Goal: Information Seeking & Learning: Learn about a topic

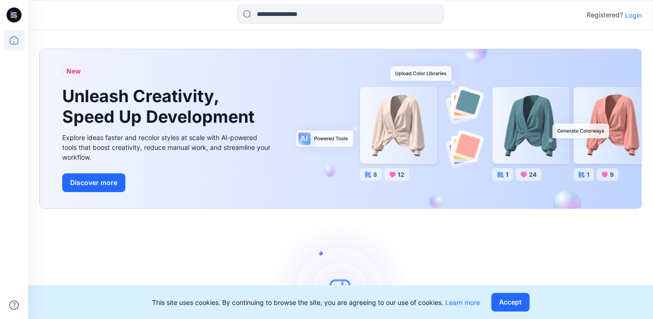
click at [637, 17] on p "Login" at bounding box center [633, 15] width 17 height 10
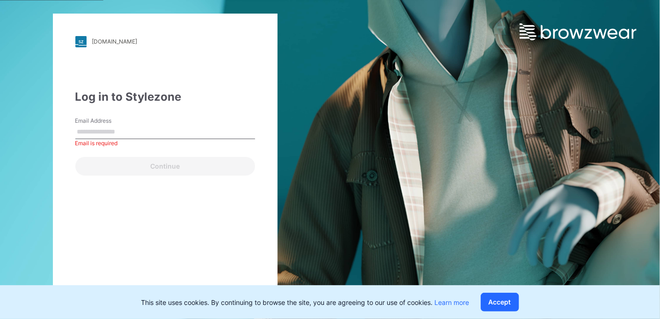
click at [153, 134] on input "Email Address" at bounding box center [165, 132] width 180 height 14
paste input "**********"
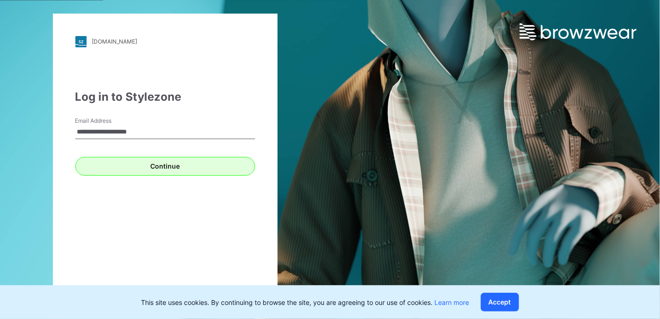
type input "**********"
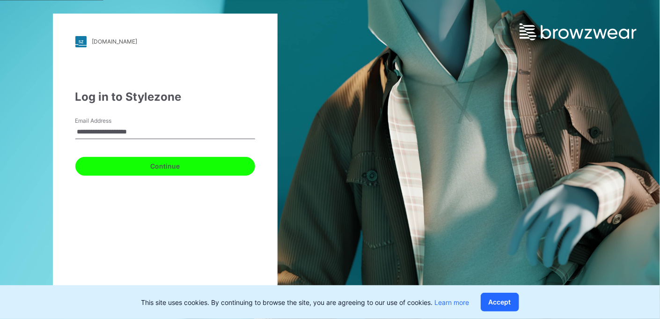
click at [153, 163] on button "Continue" at bounding box center [165, 166] width 180 height 19
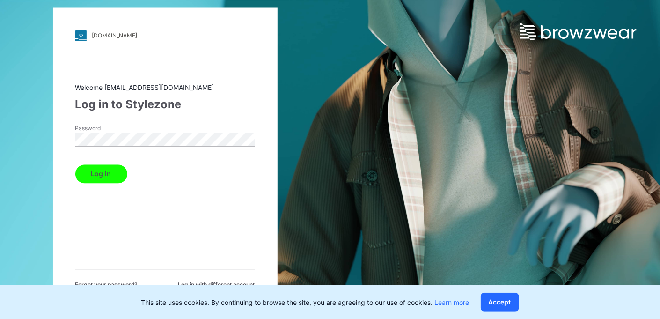
click at [118, 176] on button "Log in" at bounding box center [101, 173] width 52 height 19
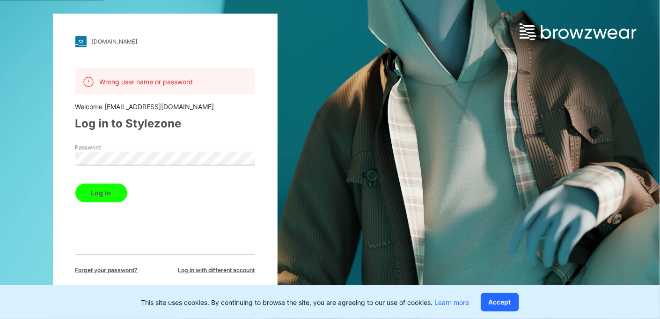
click at [68, 166] on div "walmart.stylezone.com Loading... Wrong user name or password Welcome jayaniduj@…" at bounding box center [165, 160] width 225 height 292
click at [88, 195] on button "Log in" at bounding box center [101, 192] width 52 height 19
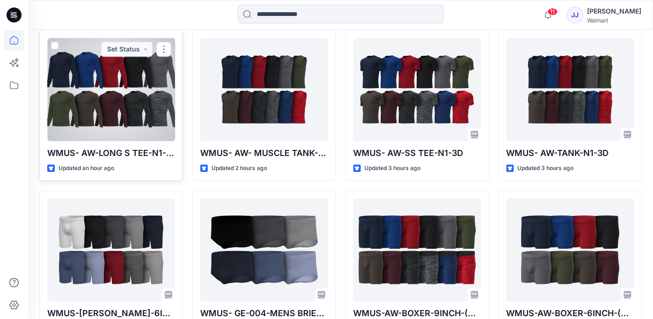
scroll to position [234, 0]
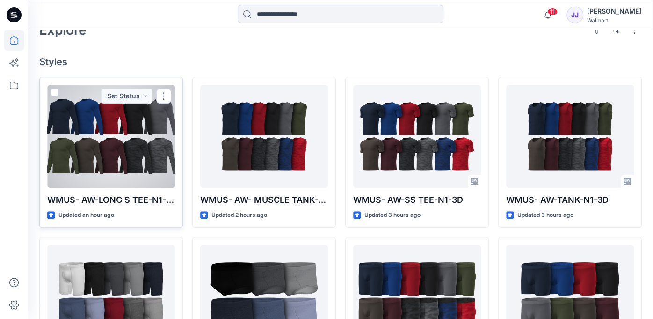
click at [107, 161] on div at bounding box center [111, 136] width 128 height 103
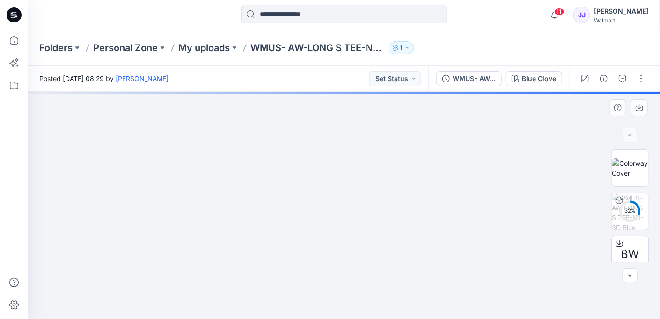
drag, startPoint x: 363, startPoint y: 174, endPoint x: 310, endPoint y: 133, distance: 66.5
click at [310, 133] on img at bounding box center [344, 199] width 401 height 241
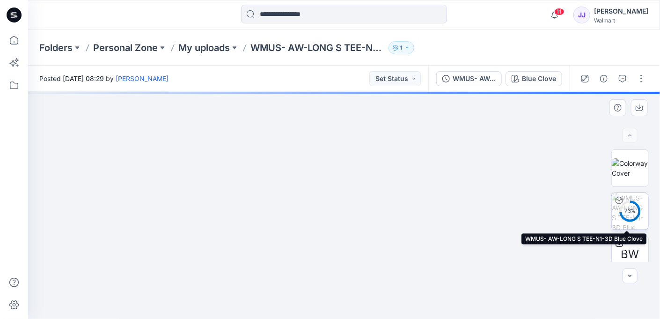
click at [631, 204] on circle at bounding box center [630, 210] width 19 height 19
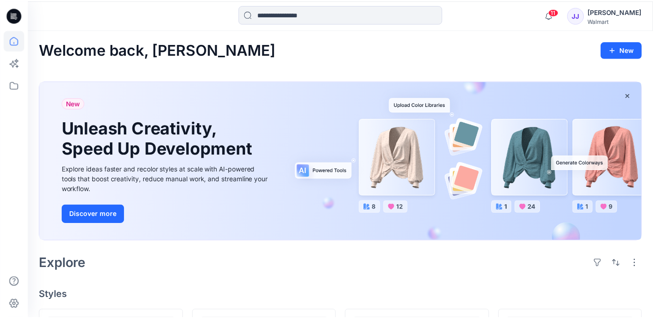
scroll to position [234, 0]
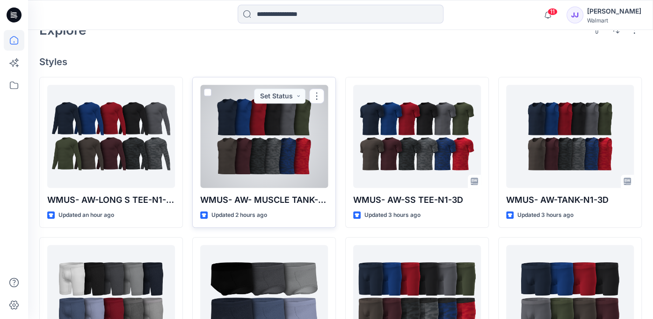
click at [261, 149] on div at bounding box center [264, 136] width 128 height 103
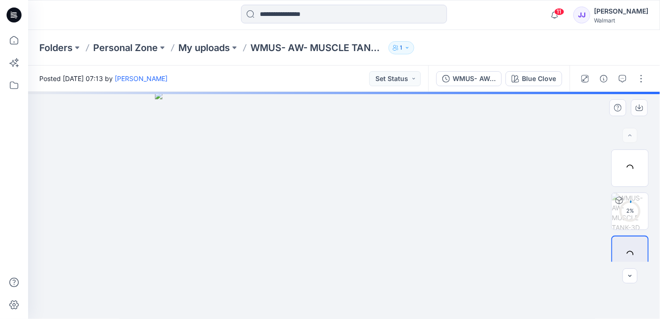
drag, startPoint x: 517, startPoint y: 179, endPoint x: 409, endPoint y: 175, distance: 108.2
click at [490, 176] on img at bounding box center [344, 205] width 379 height 227
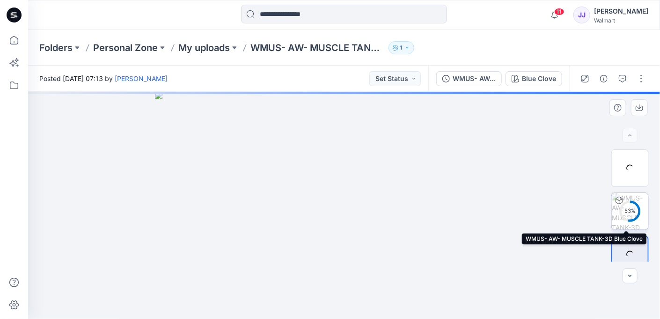
click at [629, 214] on div "53 %" at bounding box center [630, 211] width 22 height 8
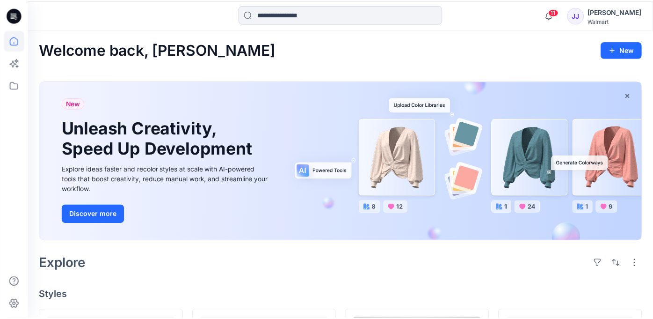
scroll to position [234, 0]
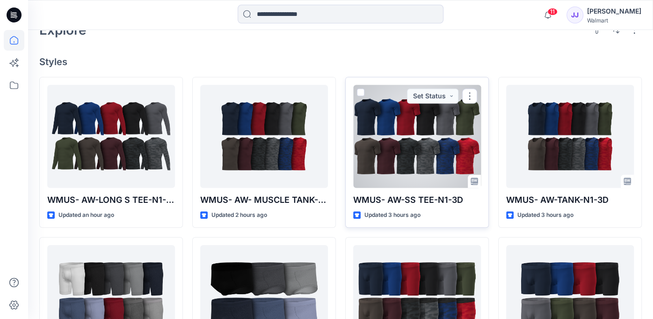
click at [437, 153] on div at bounding box center [417, 136] width 128 height 103
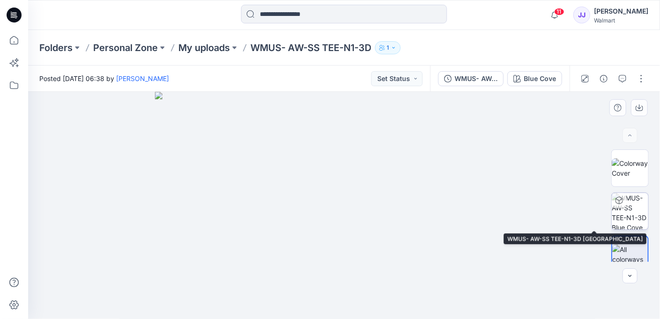
click at [628, 228] on img at bounding box center [630, 211] width 37 height 37
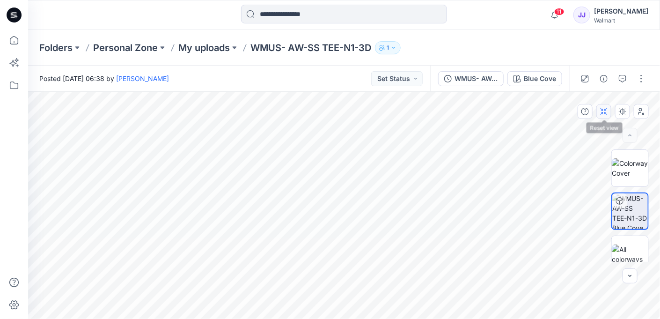
click at [605, 111] on icon "button" at bounding box center [603, 111] width 7 height 7
click at [617, 113] on button "button" at bounding box center [622, 111] width 15 height 15
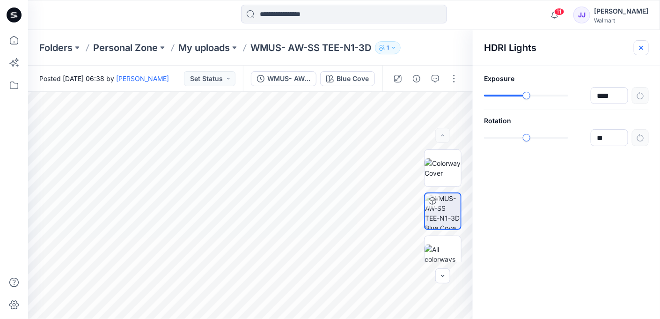
click at [644, 46] on icon "button" at bounding box center [641, 47] width 7 height 7
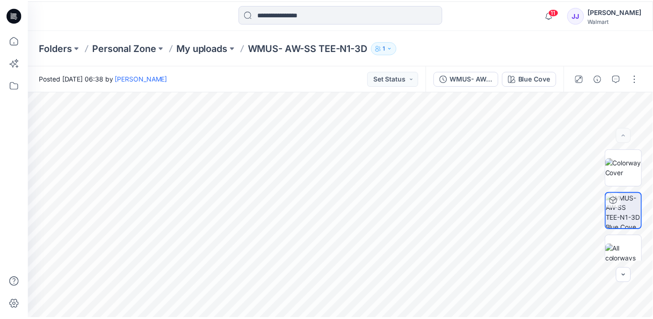
scroll to position [178, 0]
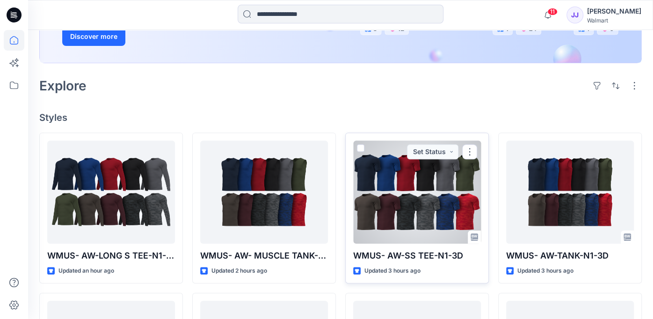
click at [435, 197] on div at bounding box center [417, 191] width 128 height 103
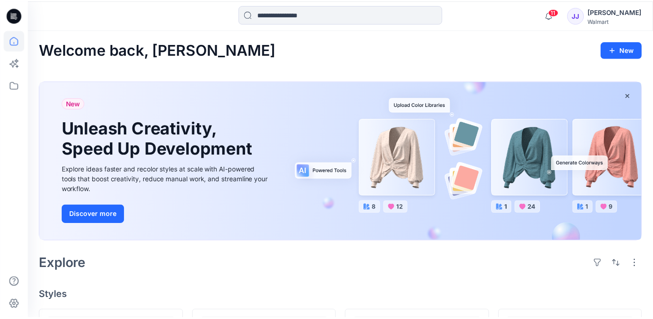
scroll to position [178, 0]
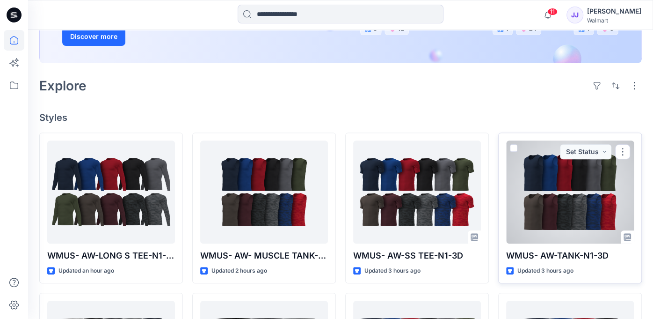
click at [548, 194] on div at bounding box center [570, 191] width 128 height 103
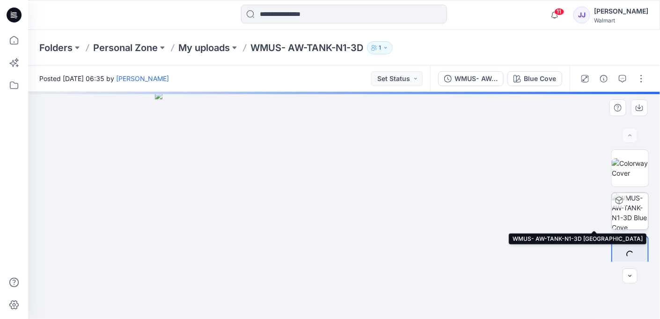
click at [622, 211] on div at bounding box center [629, 210] width 37 height 37
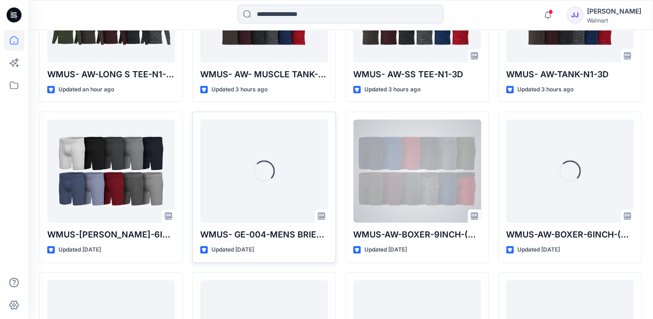
scroll to position [412, 0]
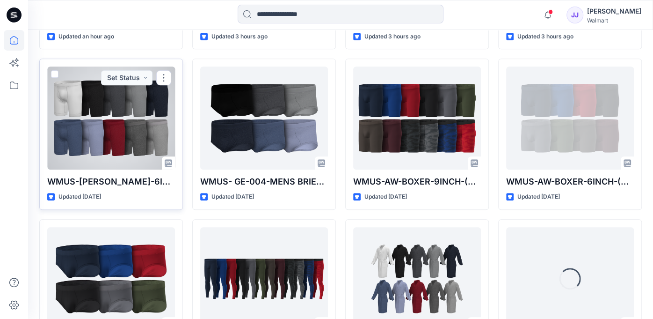
click at [108, 118] on div at bounding box center [111, 117] width 128 height 103
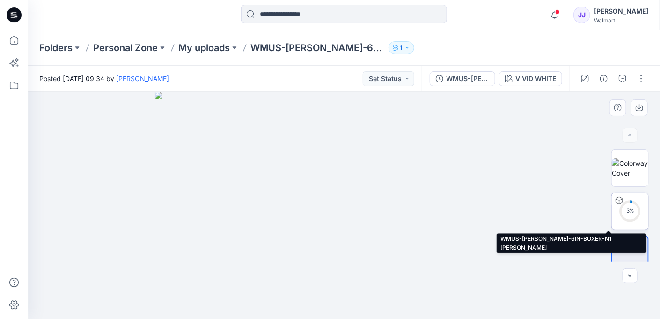
click at [625, 216] on circle at bounding box center [630, 210] width 19 height 19
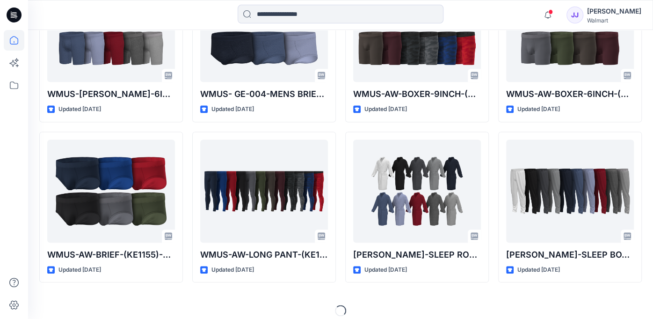
scroll to position [506, 0]
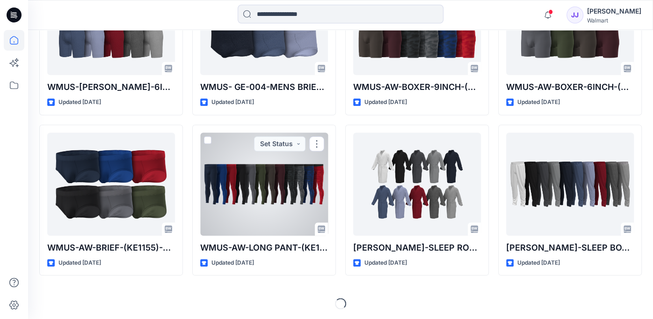
drag, startPoint x: 242, startPoint y: 181, endPoint x: 237, endPoint y: 179, distance: 5.3
click at [242, 181] on div at bounding box center [264, 183] width 128 height 103
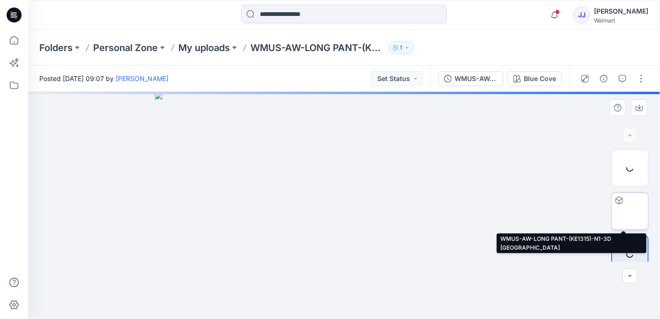
click at [631, 212] on div at bounding box center [629, 210] width 37 height 37
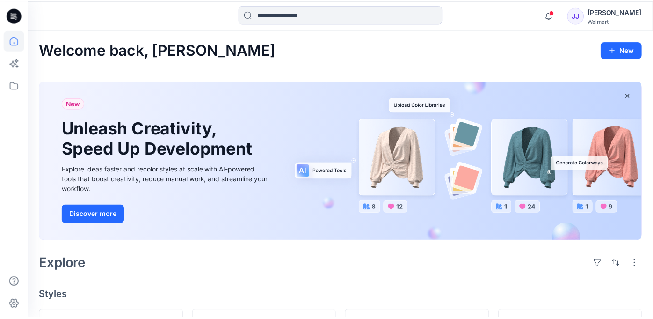
scroll to position [506, 0]
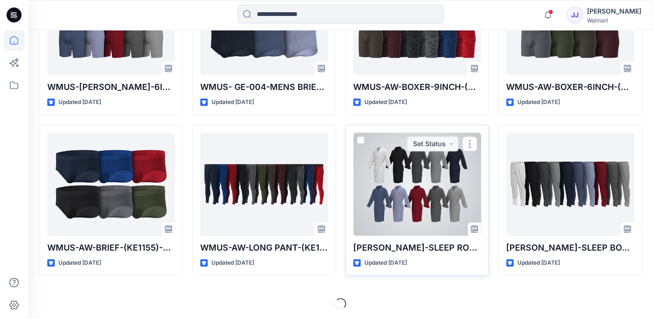
click at [474, 152] on div at bounding box center [417, 183] width 128 height 103
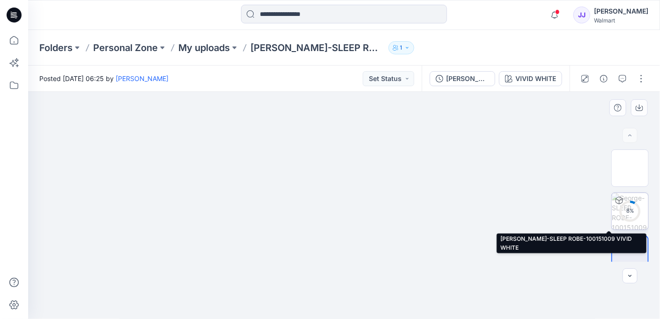
click at [632, 210] on div "8 %" at bounding box center [630, 211] width 22 height 8
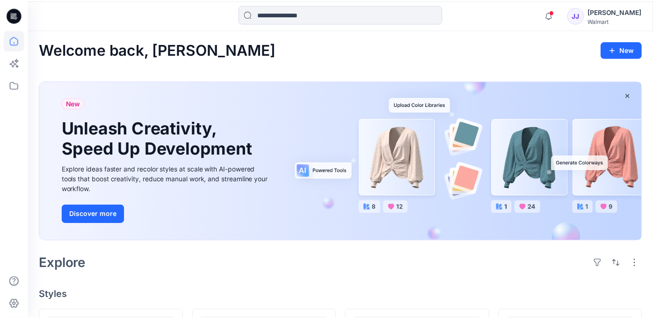
scroll to position [506, 0]
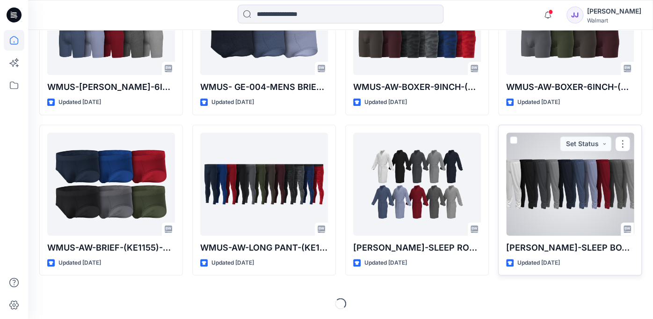
click at [575, 201] on div at bounding box center [570, 183] width 128 height 103
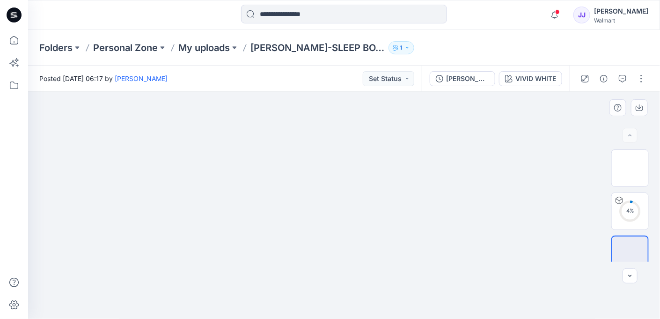
drag, startPoint x: 265, startPoint y: 197, endPoint x: 468, endPoint y: 182, distance: 202.8
click at [479, 92] on img at bounding box center [344, 92] width 379 height 0
drag, startPoint x: 362, startPoint y: 176, endPoint x: 382, endPoint y: 176, distance: 19.7
click at [378, 92] on img at bounding box center [344, 92] width 425 height 0
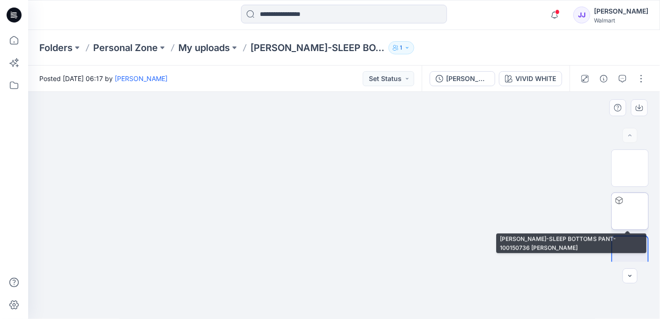
click at [630, 211] on img at bounding box center [630, 211] width 0 height 0
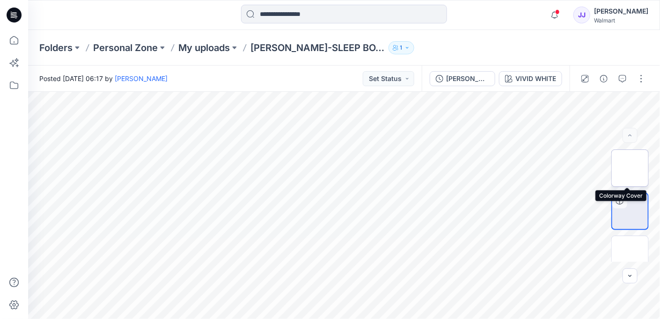
click at [630, 168] on img at bounding box center [630, 168] width 0 height 0
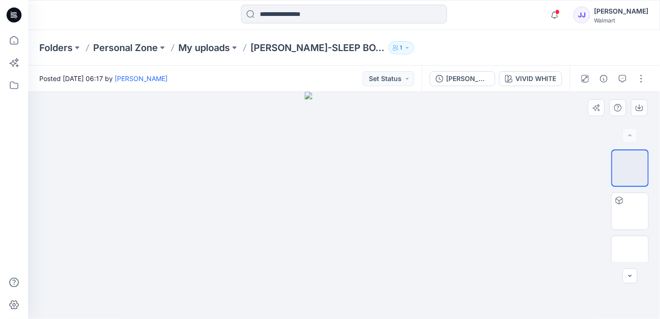
drag, startPoint x: 403, startPoint y: 178, endPoint x: 318, endPoint y: 177, distance: 85.7
click at [328, 179] on div at bounding box center [344, 205] width 632 height 227
drag, startPoint x: 318, startPoint y: 177, endPoint x: 402, endPoint y: 170, distance: 84.5
click at [398, 173] on div at bounding box center [344, 205] width 632 height 227
drag, startPoint x: 323, startPoint y: 122, endPoint x: 343, endPoint y: 206, distance: 86.9
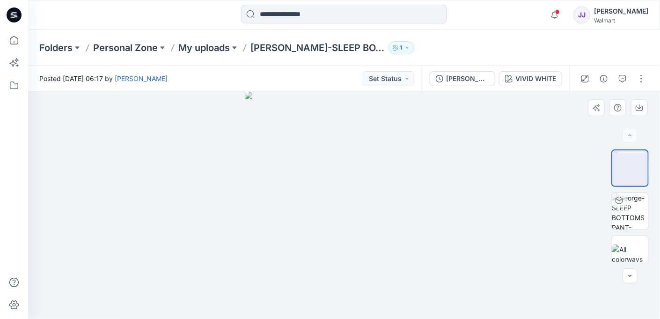
click at [348, 234] on img at bounding box center [344, 205] width 198 height 227
drag, startPoint x: 309, startPoint y: 165, endPoint x: 440, endPoint y: 165, distance: 131.5
click at [440, 165] on img at bounding box center [344, 205] width 198 height 228
drag, startPoint x: 267, startPoint y: 167, endPoint x: 383, endPoint y: 162, distance: 116.2
click at [382, 163] on img at bounding box center [344, 205] width 198 height 228
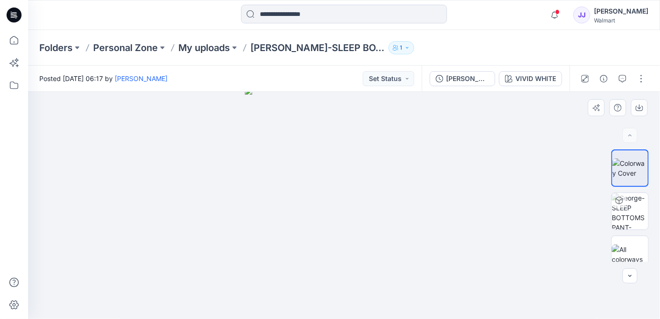
click at [587, 205] on div at bounding box center [344, 205] width 632 height 227
click at [611, 212] on div at bounding box center [629, 210] width 37 height 37
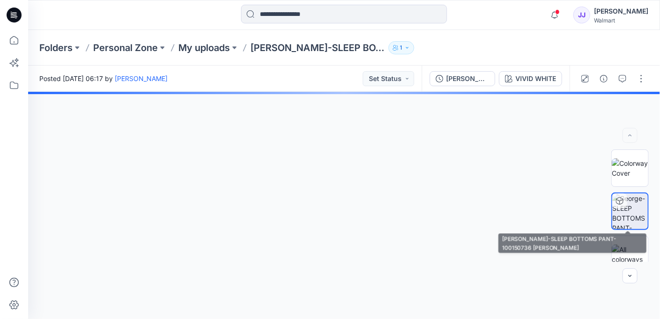
click at [636, 212] on img at bounding box center [630, 211] width 36 height 36
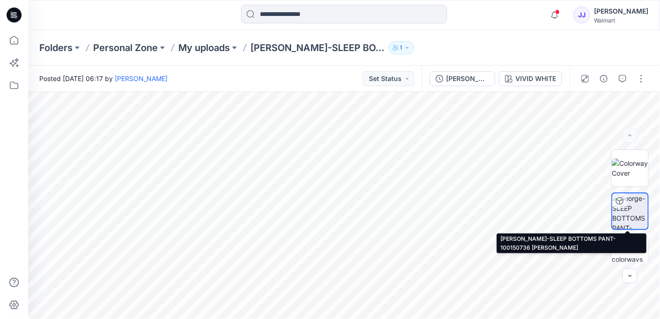
click at [623, 214] on img at bounding box center [630, 211] width 36 height 36
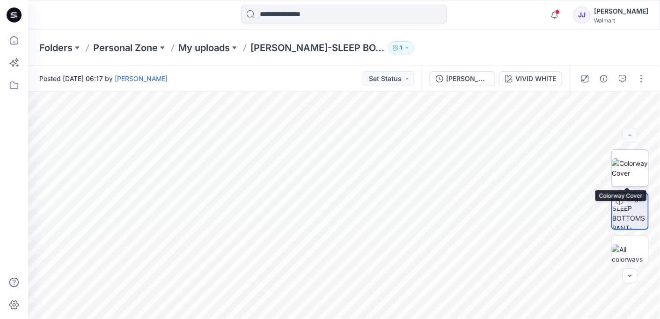
click at [626, 173] on img at bounding box center [630, 168] width 37 height 20
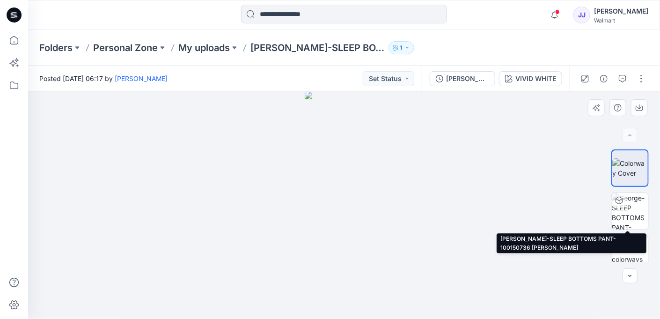
drag, startPoint x: 636, startPoint y: 207, endPoint x: 296, endPoint y: 236, distance: 340.6
click at [636, 207] on img at bounding box center [630, 211] width 37 height 37
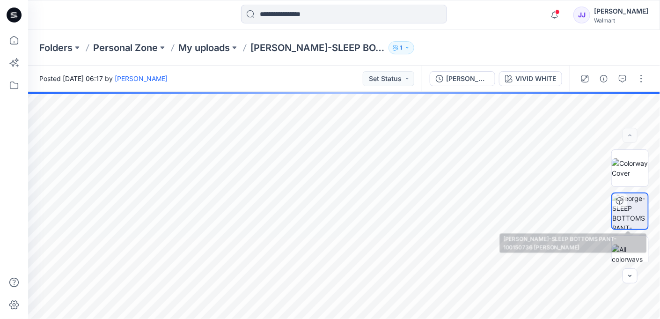
click at [616, 203] on icon at bounding box center [619, 200] width 7 height 7
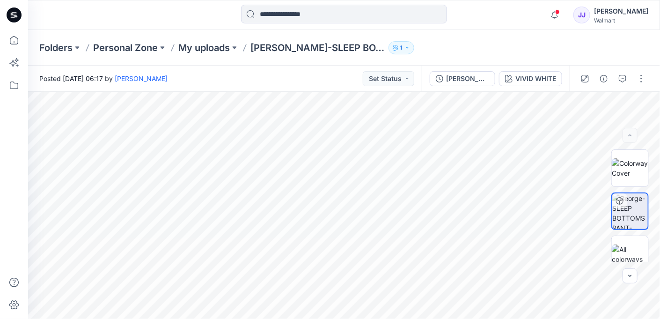
click at [625, 205] on img at bounding box center [630, 211] width 36 height 36
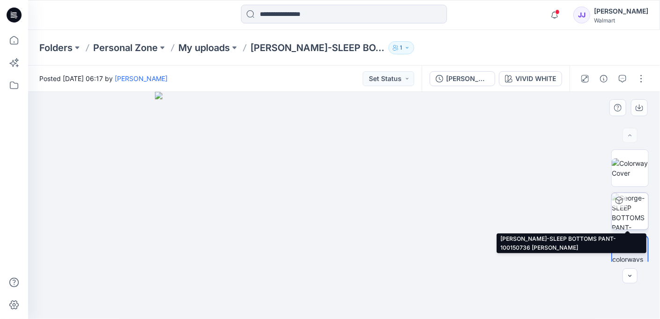
click at [633, 218] on img at bounding box center [630, 211] width 37 height 37
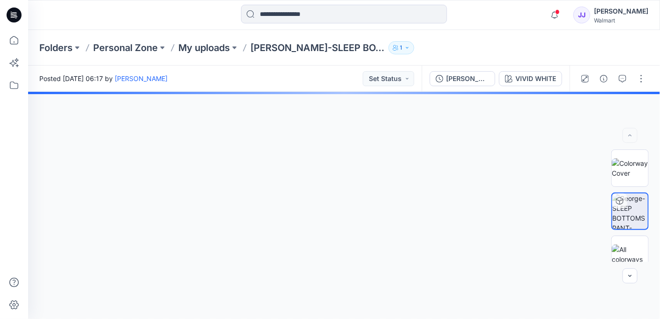
click at [361, 210] on div at bounding box center [344, 205] width 632 height 227
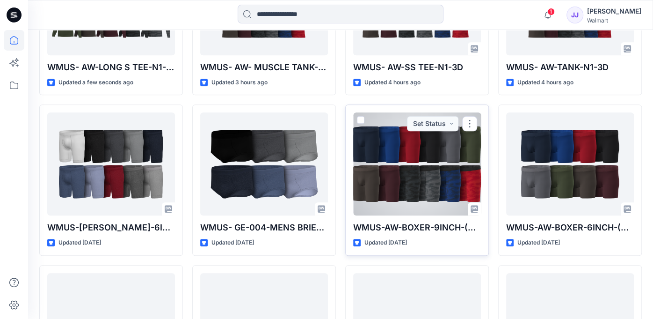
scroll to position [460, 0]
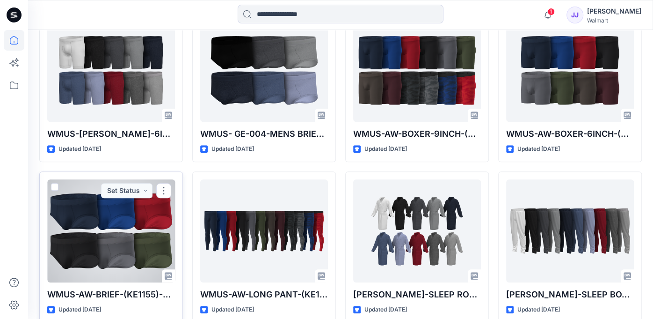
click at [141, 238] on div at bounding box center [111, 230] width 128 height 103
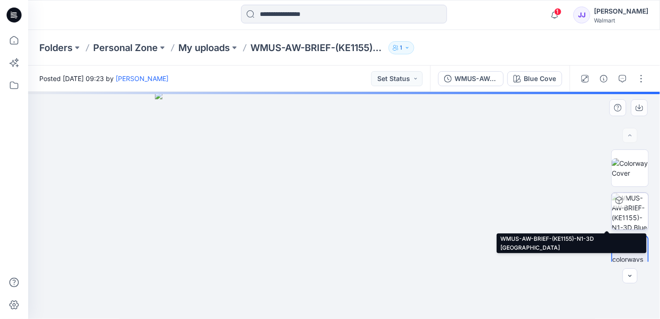
click at [623, 212] on img at bounding box center [630, 211] width 37 height 37
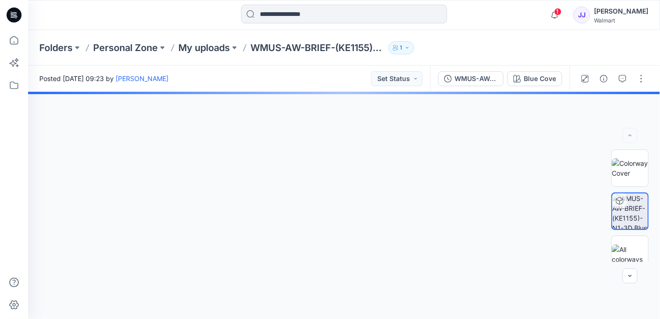
click at [372, 195] on div at bounding box center [344, 205] width 632 height 227
drag, startPoint x: 455, startPoint y: 225, endPoint x: 584, endPoint y: 161, distance: 144.2
click at [455, 225] on div at bounding box center [344, 205] width 632 height 227
click at [624, 161] on img at bounding box center [630, 168] width 37 height 20
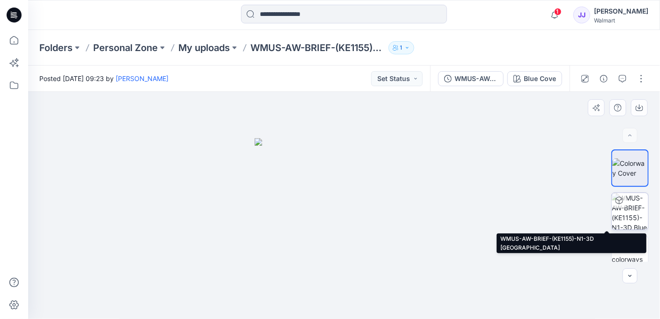
click at [628, 213] on img at bounding box center [630, 211] width 37 height 37
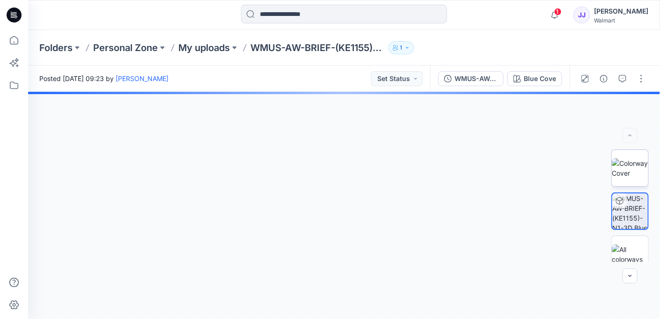
click at [632, 178] on img at bounding box center [630, 168] width 37 height 20
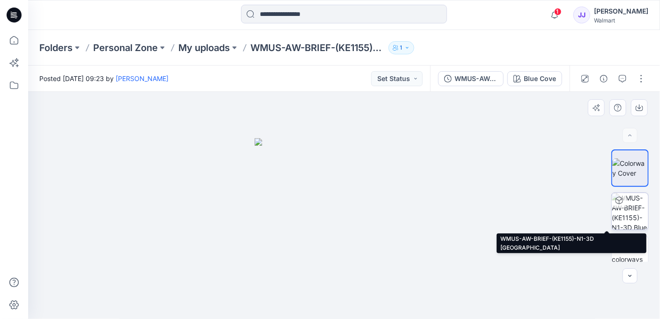
click at [623, 218] on img at bounding box center [630, 211] width 37 height 37
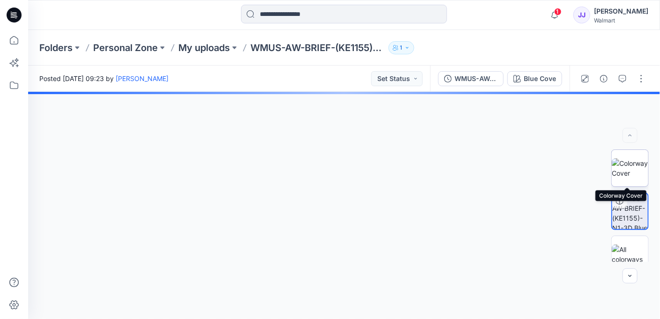
click at [622, 178] on img at bounding box center [630, 168] width 37 height 20
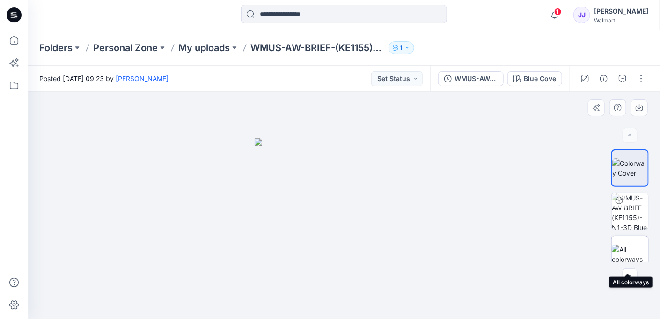
click at [622, 247] on img at bounding box center [630, 254] width 37 height 20
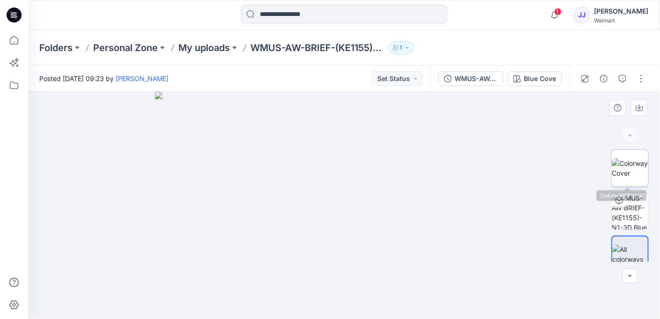
click at [636, 169] on img at bounding box center [630, 168] width 37 height 20
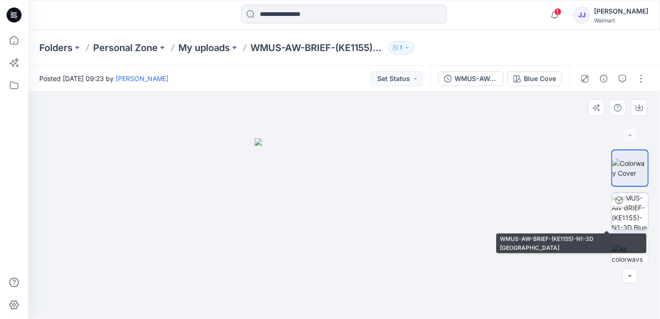
click at [632, 212] on img at bounding box center [630, 211] width 37 height 37
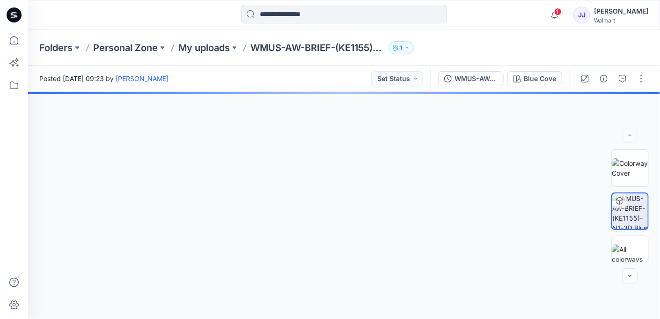
click at [371, 194] on div at bounding box center [344, 205] width 632 height 227
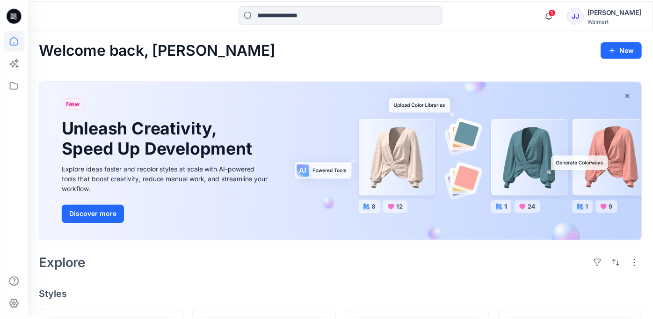
scroll to position [460, 0]
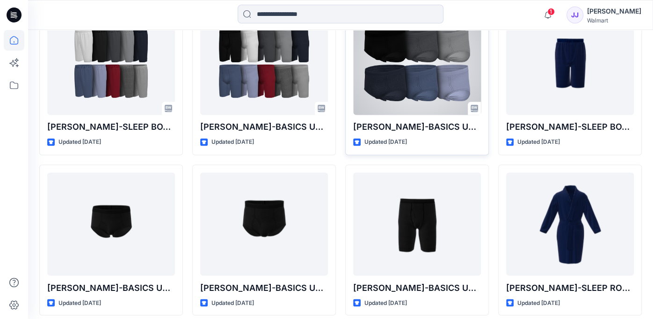
scroll to position [741, 0]
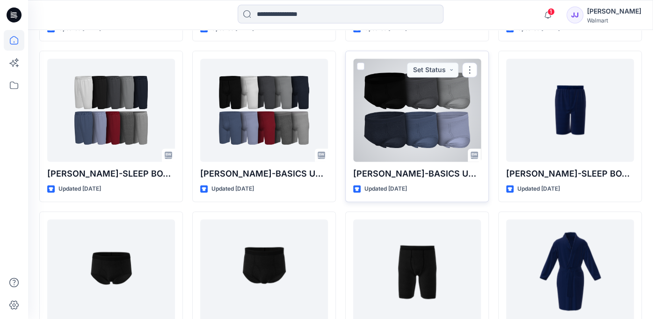
click at [440, 117] on div at bounding box center [417, 110] width 128 height 103
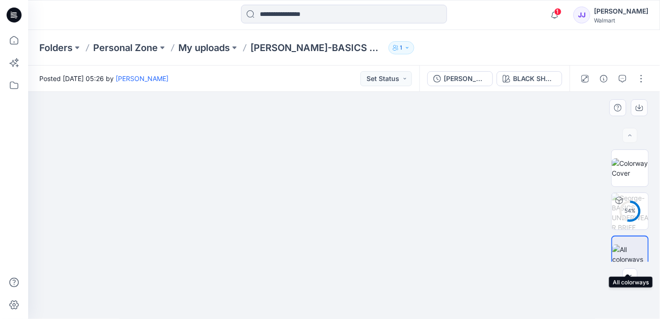
click at [628, 250] on img at bounding box center [630, 254] width 36 height 20
click at [623, 248] on img at bounding box center [630, 254] width 36 height 20
click at [627, 175] on img at bounding box center [630, 168] width 37 height 20
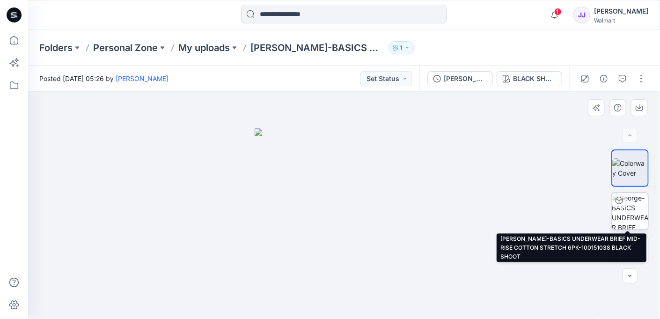
click at [631, 207] on img at bounding box center [630, 211] width 37 height 37
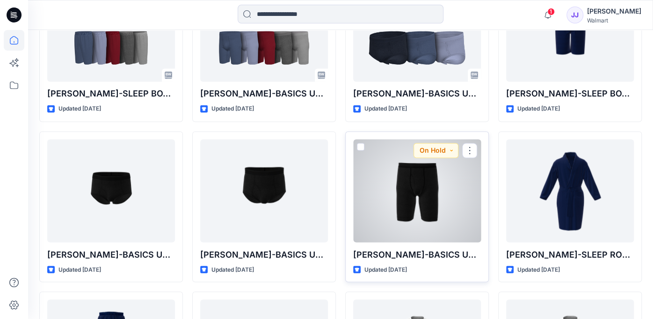
scroll to position [881, 0]
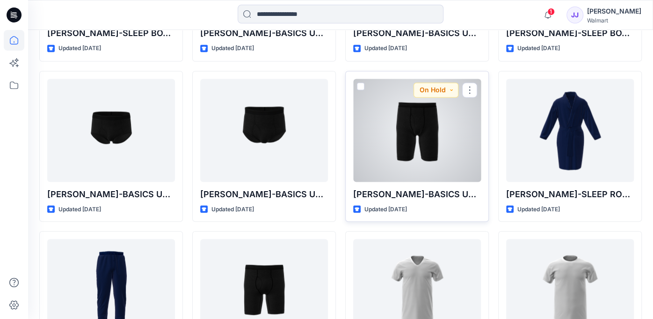
click at [405, 141] on div at bounding box center [417, 130] width 128 height 103
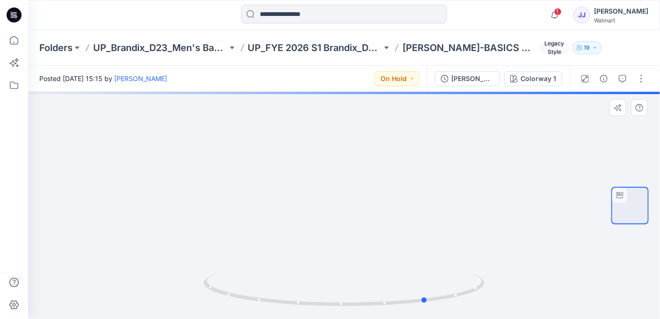
drag, startPoint x: 416, startPoint y: 206, endPoint x: 501, endPoint y: 191, distance: 87.1
click at [503, 191] on div at bounding box center [344, 205] width 632 height 227
drag, startPoint x: 395, startPoint y: 187, endPoint x: 229, endPoint y: 202, distance: 166.4
click at [230, 202] on img at bounding box center [344, 139] width 507 height 360
drag, startPoint x: 324, startPoint y: 199, endPoint x: 377, endPoint y: 178, distance: 57.4
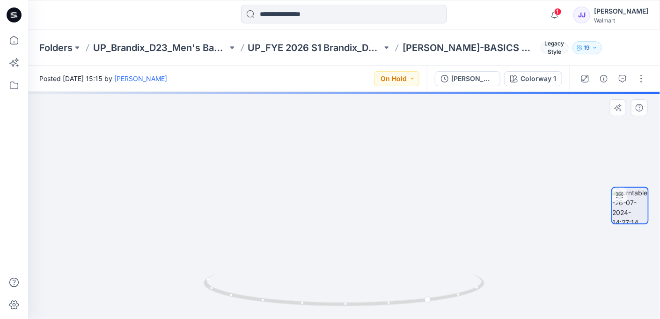
click at [377, 178] on img at bounding box center [344, 171] width 507 height 295
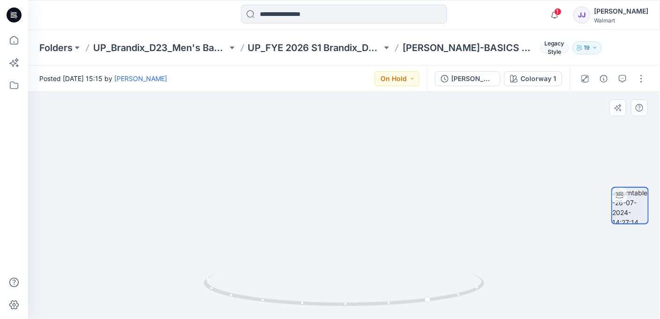
drag, startPoint x: 422, startPoint y: 212, endPoint x: 195, endPoint y: 216, distance: 226.6
click at [195, 216] on img at bounding box center [344, 134] width 507 height 370
drag, startPoint x: 292, startPoint y: 243, endPoint x: 336, endPoint y: 277, distance: 55.5
click at [427, 242] on img at bounding box center [344, 135] width 507 height 368
drag, startPoint x: 294, startPoint y: 303, endPoint x: 360, endPoint y: 297, distance: 66.7
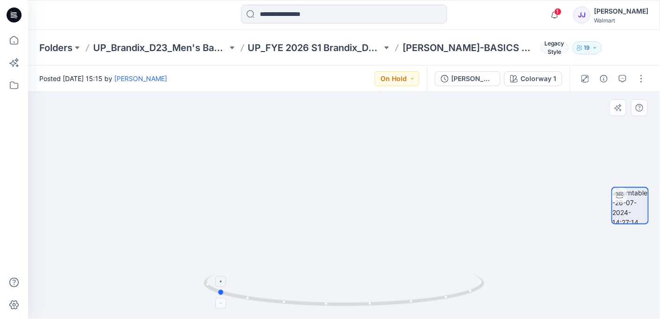
click at [360, 297] on icon at bounding box center [345, 290] width 283 height 35
drag, startPoint x: 351, startPoint y: 183, endPoint x: 368, endPoint y: 223, distance: 42.8
click at [368, 223] on img at bounding box center [343, 212] width 241 height 241
drag, startPoint x: 371, startPoint y: 306, endPoint x: 489, endPoint y: 286, distance: 120.2
click at [494, 285] on div at bounding box center [344, 205] width 632 height 227
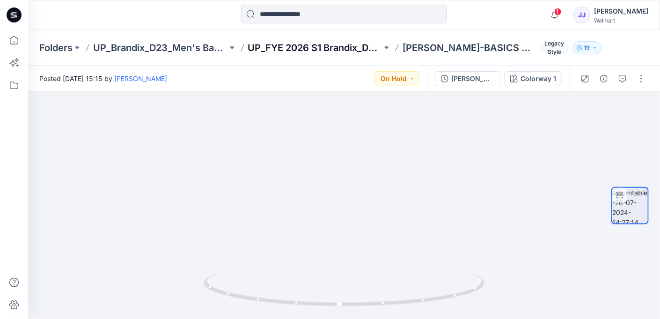
drag, startPoint x: 364, startPoint y: 256, endPoint x: 342, endPoint y: 52, distance: 205.3
click at [342, 52] on div "Folders UP_Brandix_D23_Men's Basics UP_FYE 2026 S1 Brandix_D23_Men's Basics- [P…" at bounding box center [344, 174] width 632 height 289
drag, startPoint x: 338, startPoint y: 226, endPoint x: 333, endPoint y: 249, distance: 24.1
click at [333, 249] on img at bounding box center [312, 66] width 913 height 505
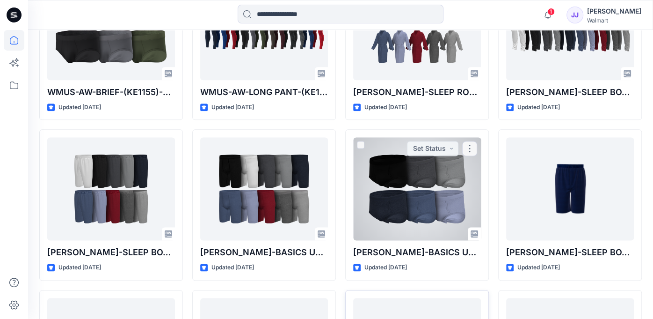
scroll to position [612, 0]
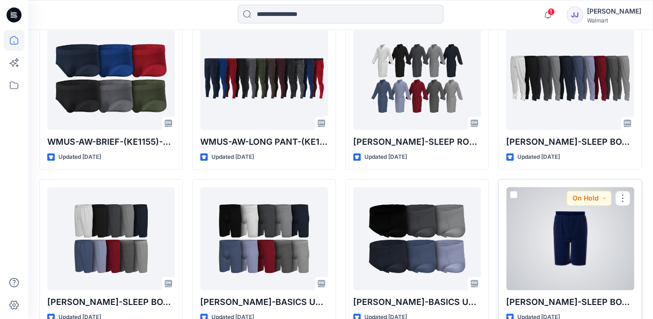
click at [561, 240] on div at bounding box center [570, 238] width 128 height 103
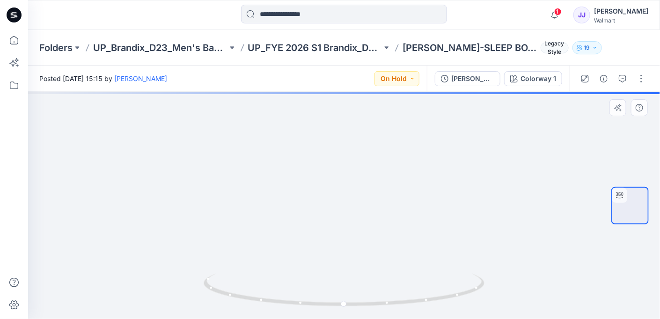
drag, startPoint x: 382, startPoint y: 127, endPoint x: 374, endPoint y: 211, distance: 84.7
drag, startPoint x: 382, startPoint y: 174, endPoint x: 368, endPoint y: 205, distance: 35.0
click at [368, 205] on img at bounding box center [335, 121] width 731 height 395
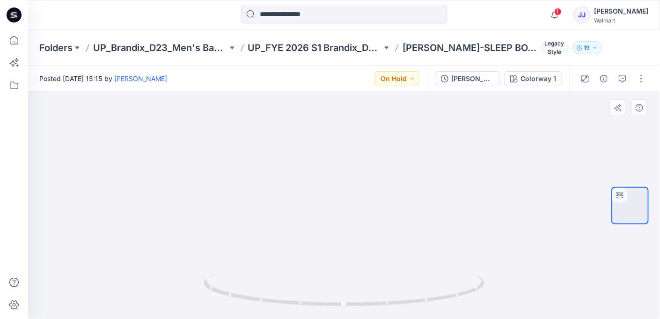
drag, startPoint x: 363, startPoint y: 250, endPoint x: 349, endPoint y: 200, distance: 52.5
click at [349, 200] on img at bounding box center [343, 123] width 633 height 394
drag, startPoint x: 408, startPoint y: 203, endPoint x: 345, endPoint y: 206, distance: 63.3
click at [345, 206] on img at bounding box center [343, 124] width 633 height 390
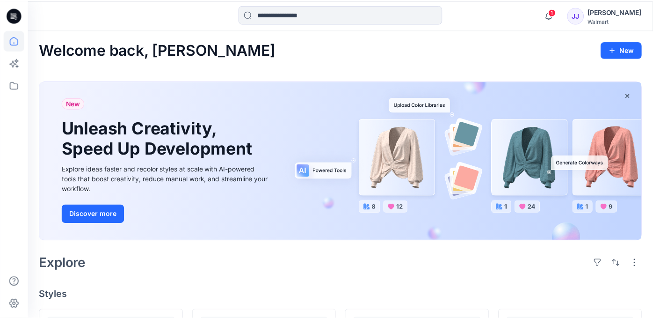
scroll to position [612, 0]
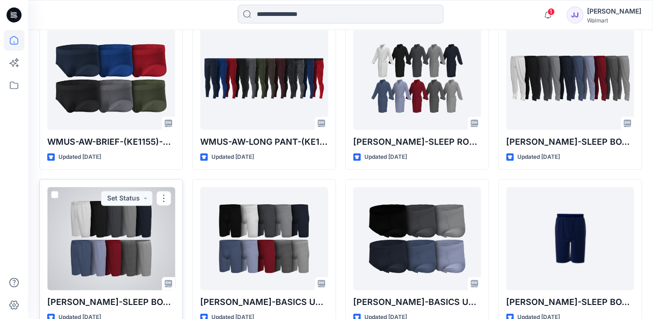
click at [125, 228] on div at bounding box center [111, 238] width 128 height 103
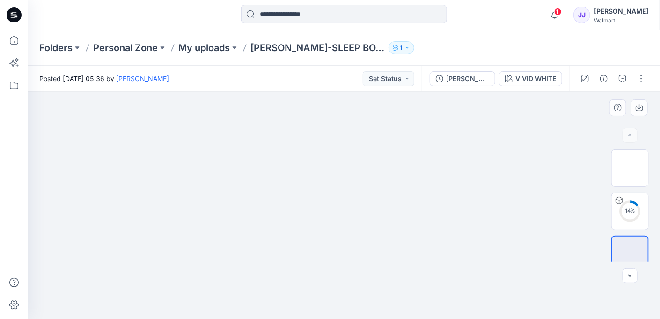
drag, startPoint x: 245, startPoint y: 242, endPoint x: 268, endPoint y: 228, distance: 27.5
click at [268, 43] on img at bounding box center [344, 43] width 468 height 0
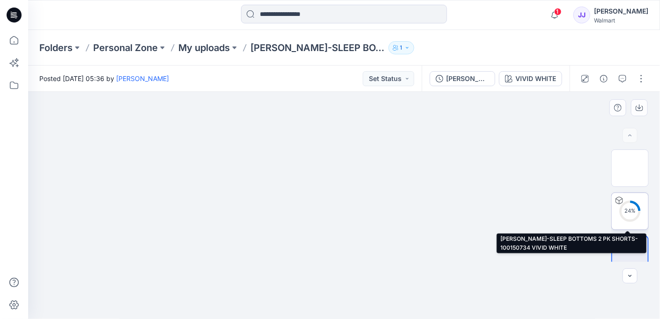
click at [633, 209] on div "24 %" at bounding box center [630, 211] width 22 height 8
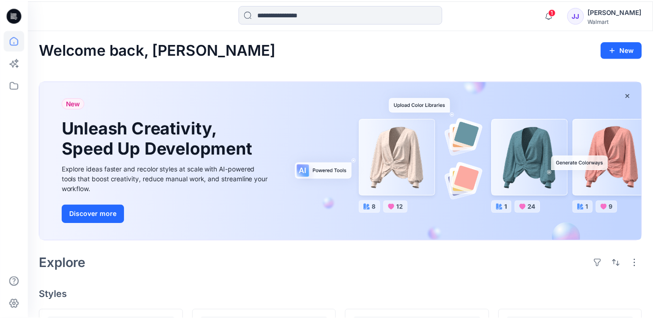
scroll to position [612, 0]
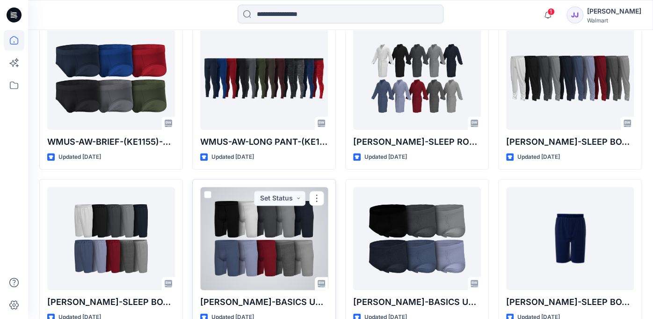
click at [256, 228] on div at bounding box center [264, 238] width 128 height 103
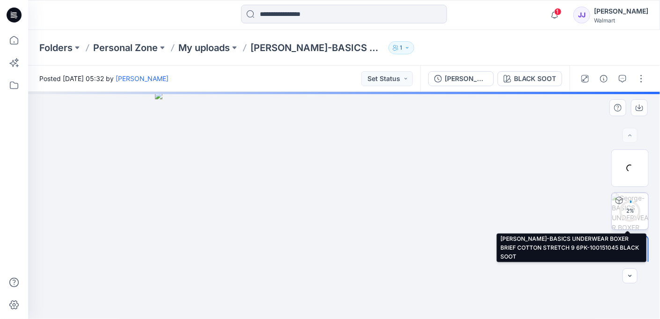
click at [623, 215] on circle at bounding box center [630, 210] width 19 height 19
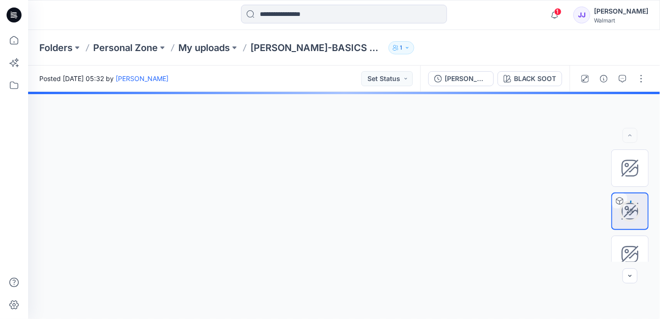
click at [504, 194] on div at bounding box center [344, 205] width 632 height 227
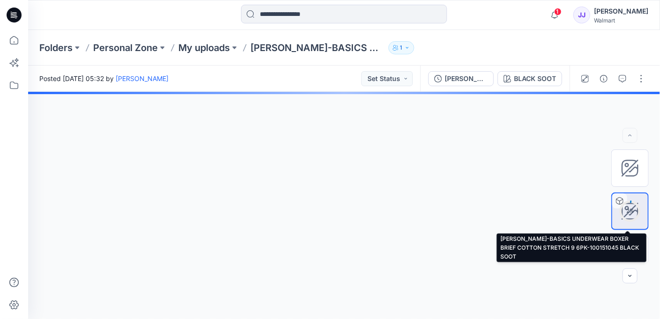
click at [627, 212] on div "2 %" at bounding box center [630, 211] width 22 height 8
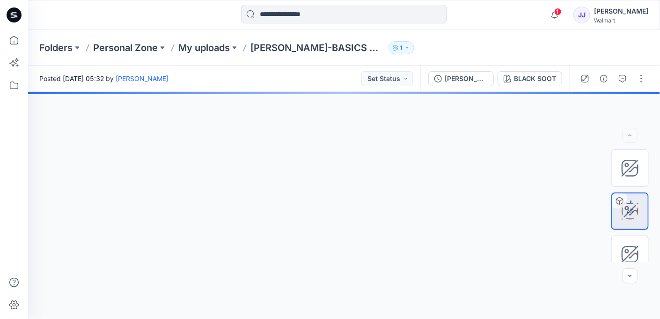
click at [411, 144] on div at bounding box center [344, 205] width 632 height 227
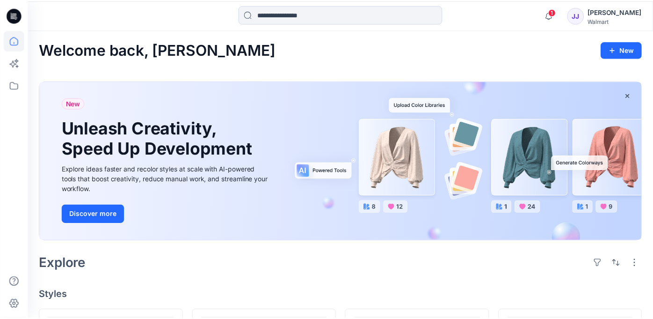
scroll to position [612, 0]
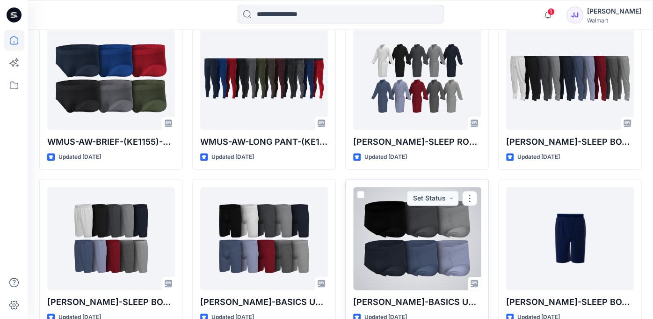
click at [419, 234] on div at bounding box center [417, 238] width 128 height 103
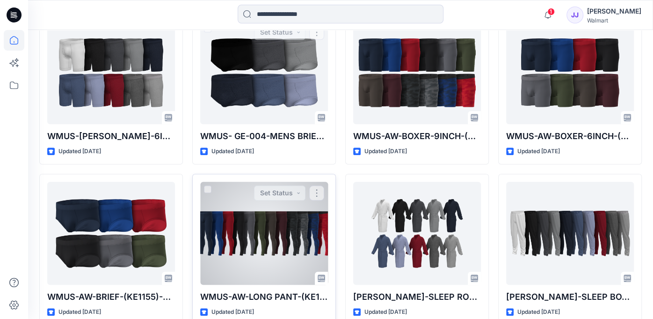
scroll to position [519, 0]
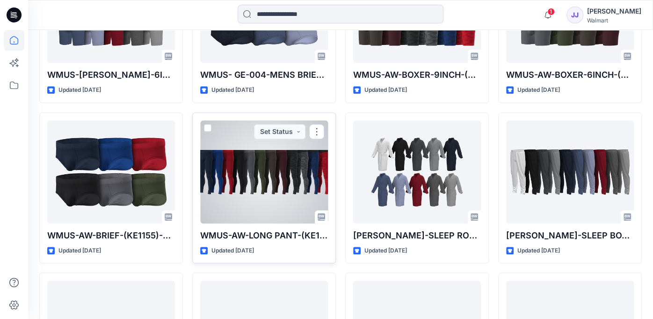
click at [264, 182] on div at bounding box center [264, 171] width 128 height 103
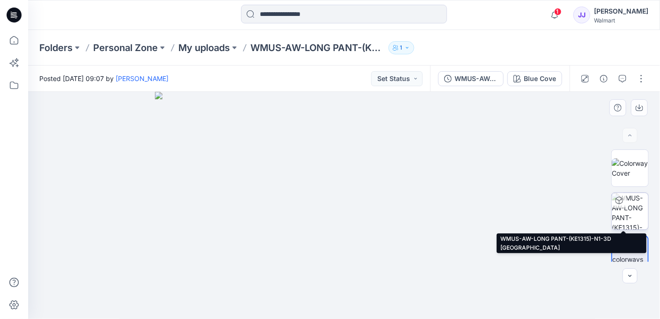
click at [634, 213] on img at bounding box center [630, 211] width 37 height 37
